Goal: Information Seeking & Learning: Learn about a topic

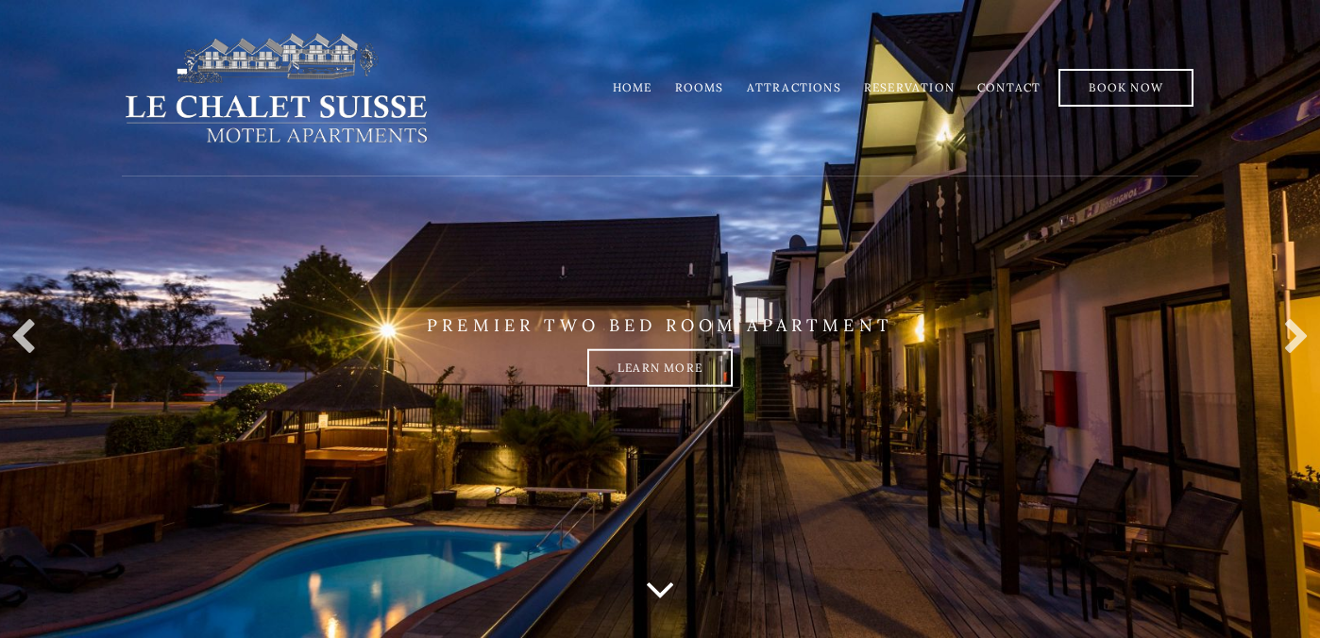
click at [722, 85] on link "Rooms" at bounding box center [699, 87] width 49 height 14
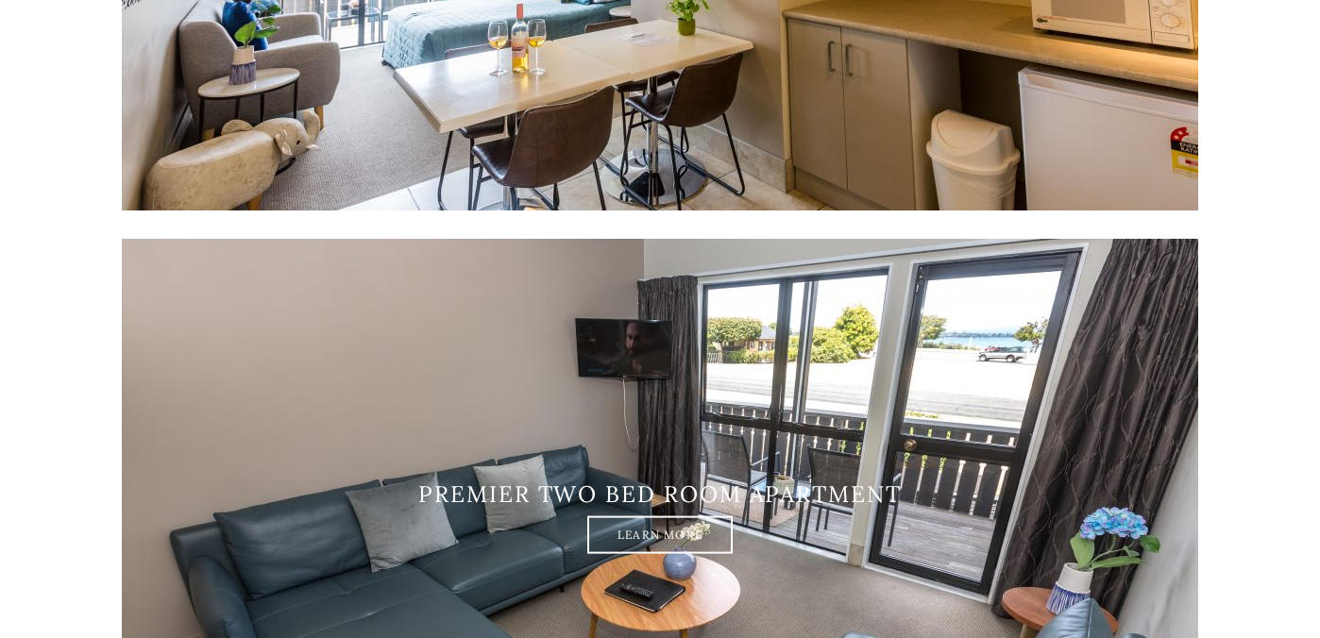
scroll to position [3379, 0]
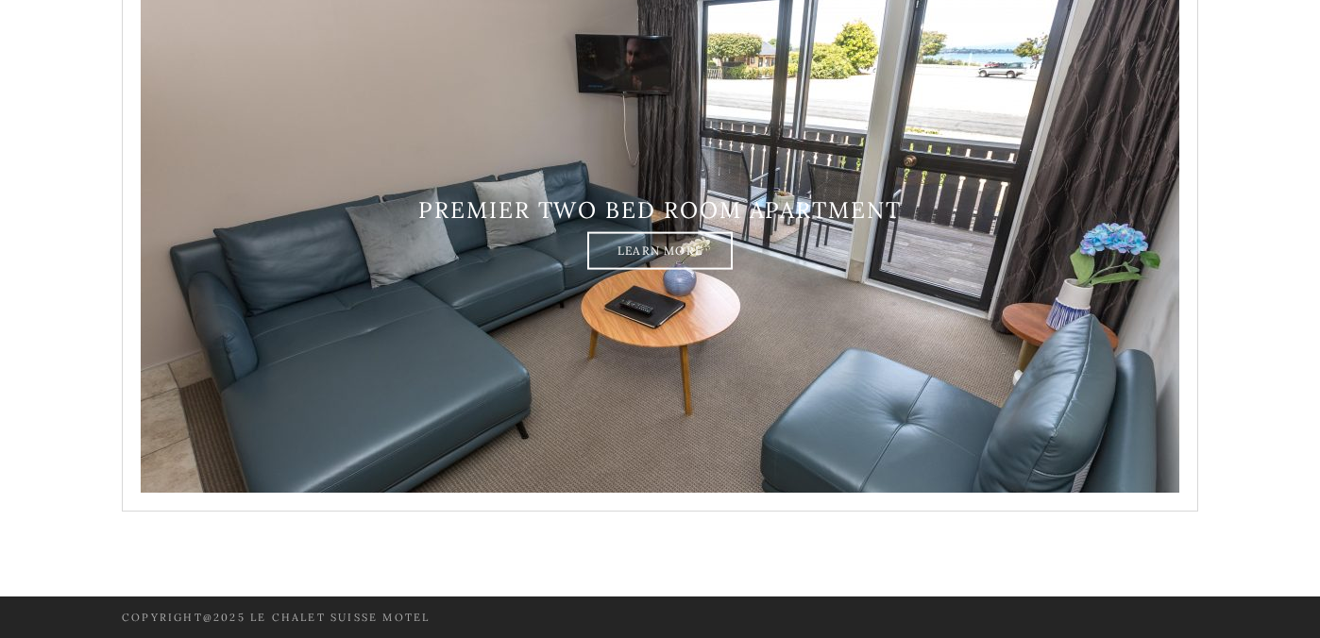
click at [673, 270] on img at bounding box center [660, 233] width 1076 height 557
click at [684, 246] on link "Learn More" at bounding box center [659, 250] width 145 height 38
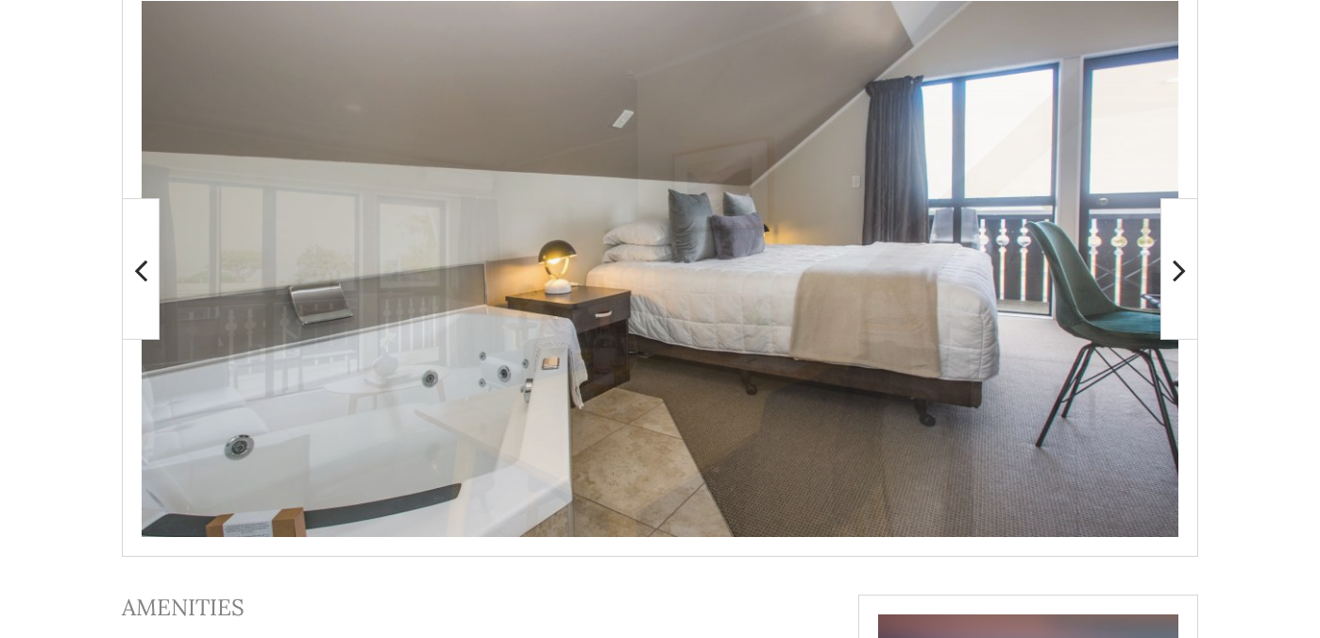
scroll to position [426, 0]
